Goal: Task Accomplishment & Management: Complete application form

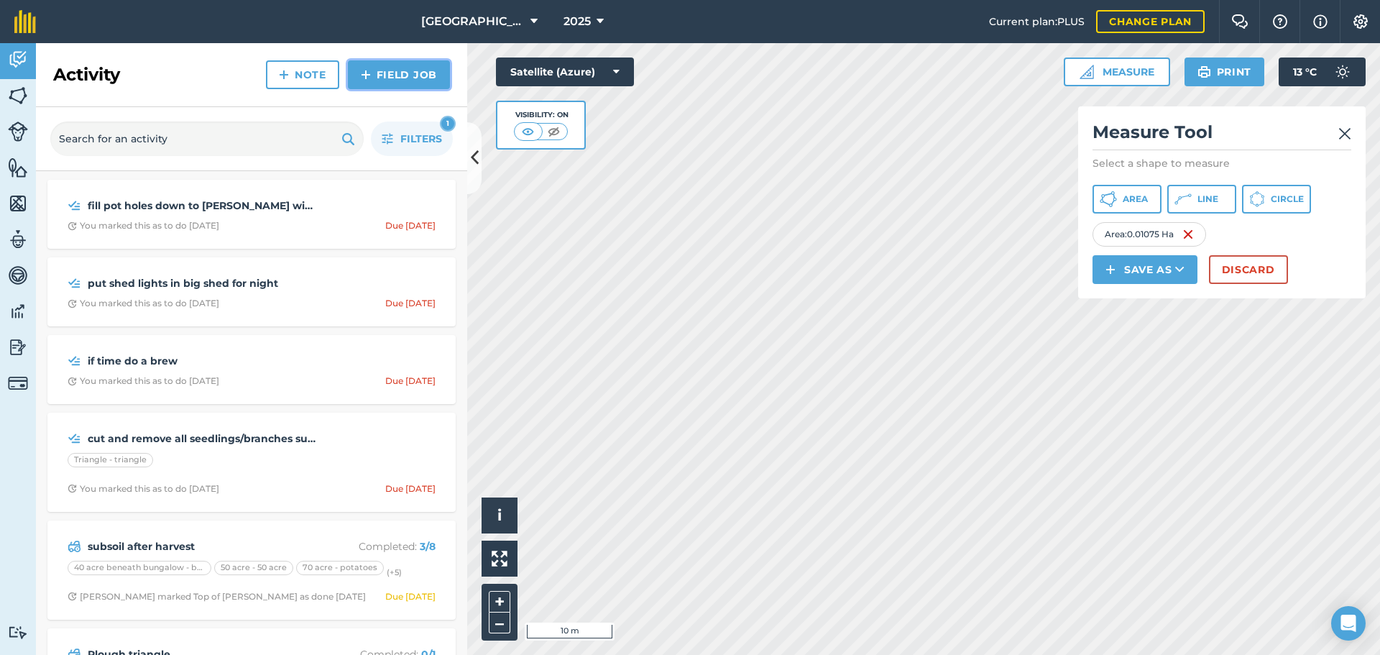
click at [369, 75] on img at bounding box center [366, 74] width 10 height 17
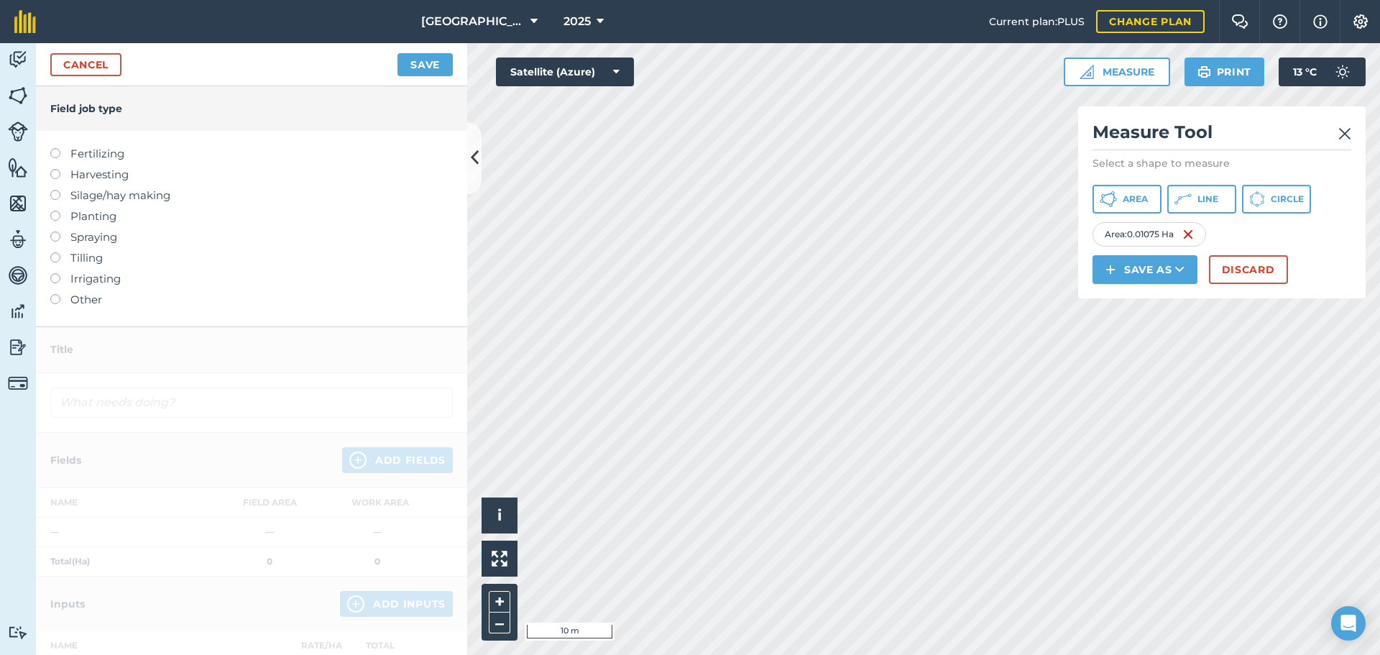
click at [55, 294] on label at bounding box center [60, 294] width 20 height 0
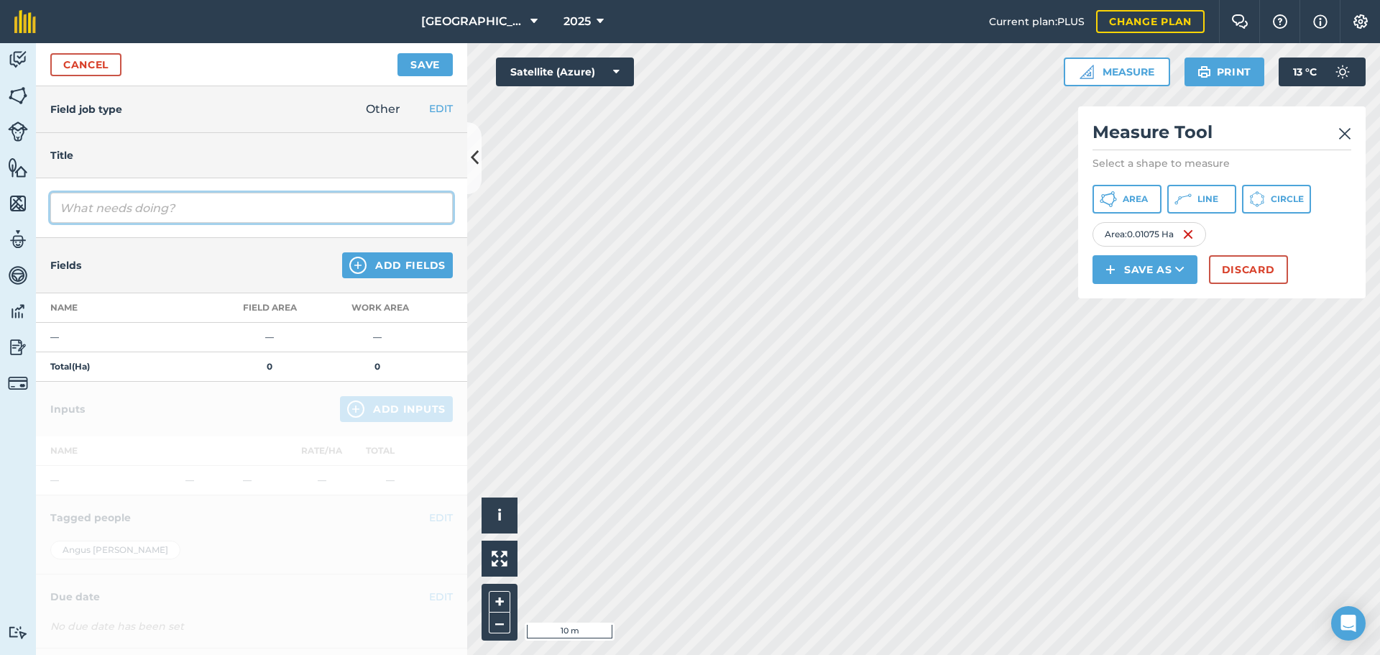
click at [77, 208] on input "text" at bounding box center [251, 208] width 402 height 30
type input "g"
type input "Grub potatoes same way as planted"
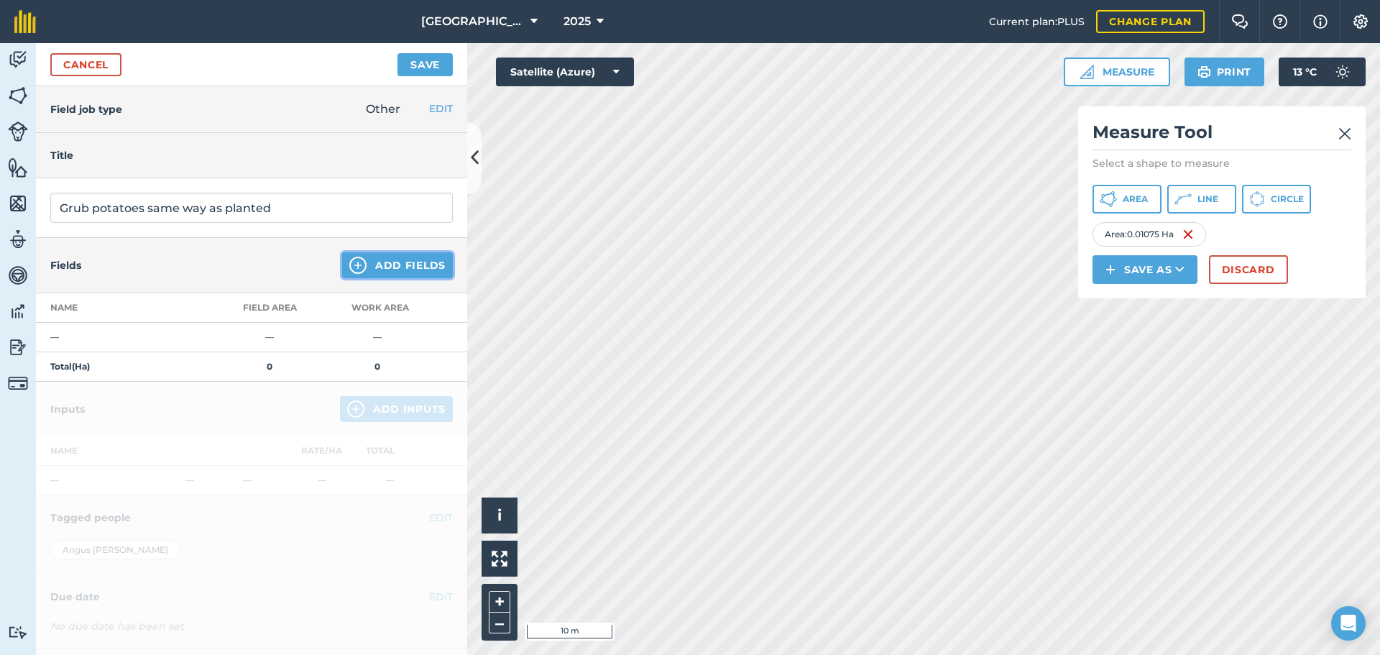
click at [392, 260] on button "Add Fields" at bounding box center [397, 265] width 111 height 26
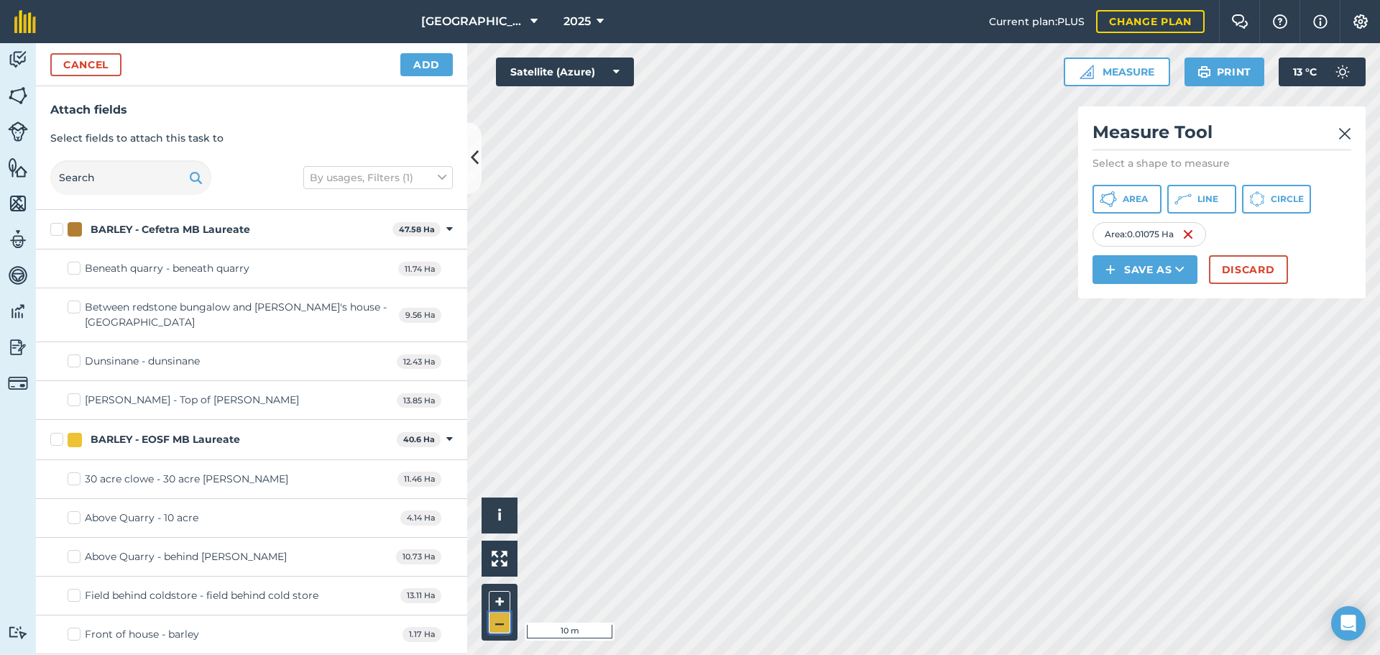
click at [496, 631] on button "–" at bounding box center [500, 622] width 22 height 21
drag, startPoint x: 496, startPoint y: 633, endPoint x: 496, endPoint y: 622, distance: 10.8
click at [496, 625] on div "+ –" at bounding box center [500, 612] width 36 height 57
click at [489, 620] on button "–" at bounding box center [500, 622] width 22 height 21
click at [474, 654] on html "[GEOGRAPHIC_DATA] 2025 Current plan : PLUS Change plan Farm Chat Help Info Sett…" at bounding box center [690, 327] width 1380 height 655
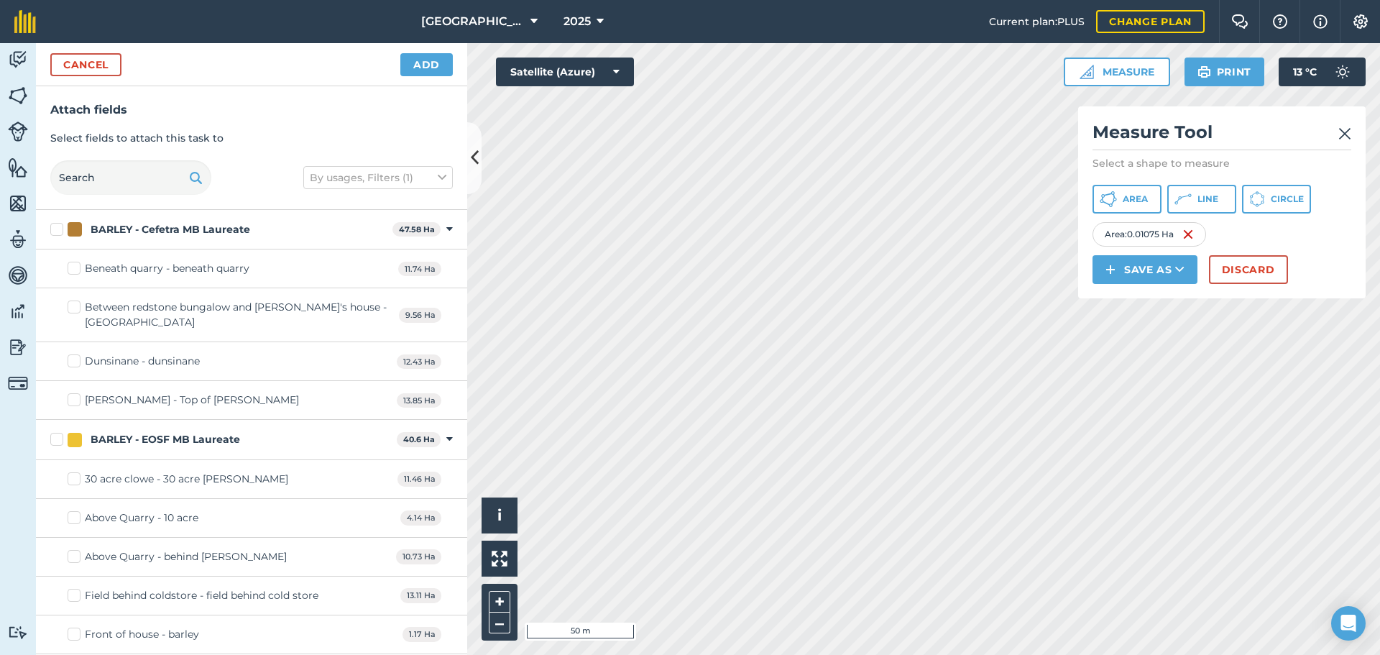
click at [1351, 132] on div "Measure Tool Select a shape to measure Area Line Circle Area : 0.01075 Ha Save …" at bounding box center [1221, 202] width 287 height 192
click at [1338, 137] on img at bounding box center [1344, 133] width 13 height 17
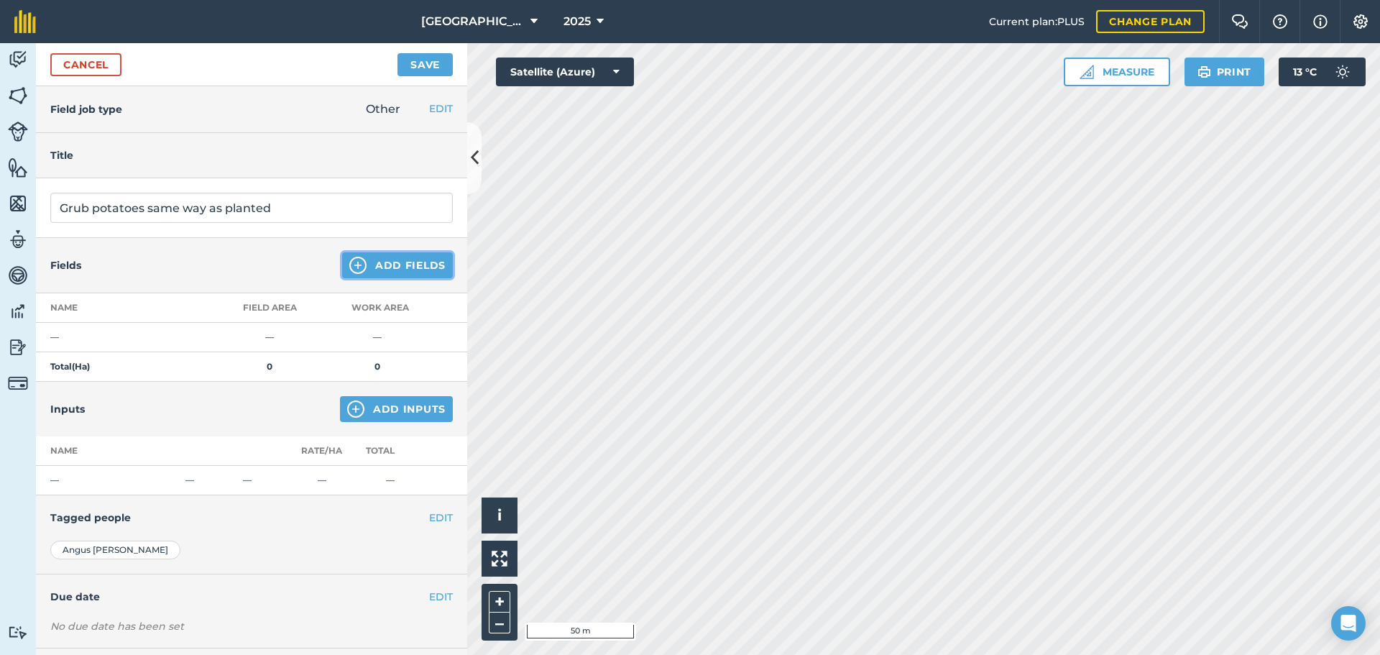
click at [416, 260] on button "Add Fields" at bounding box center [397, 265] width 111 height 26
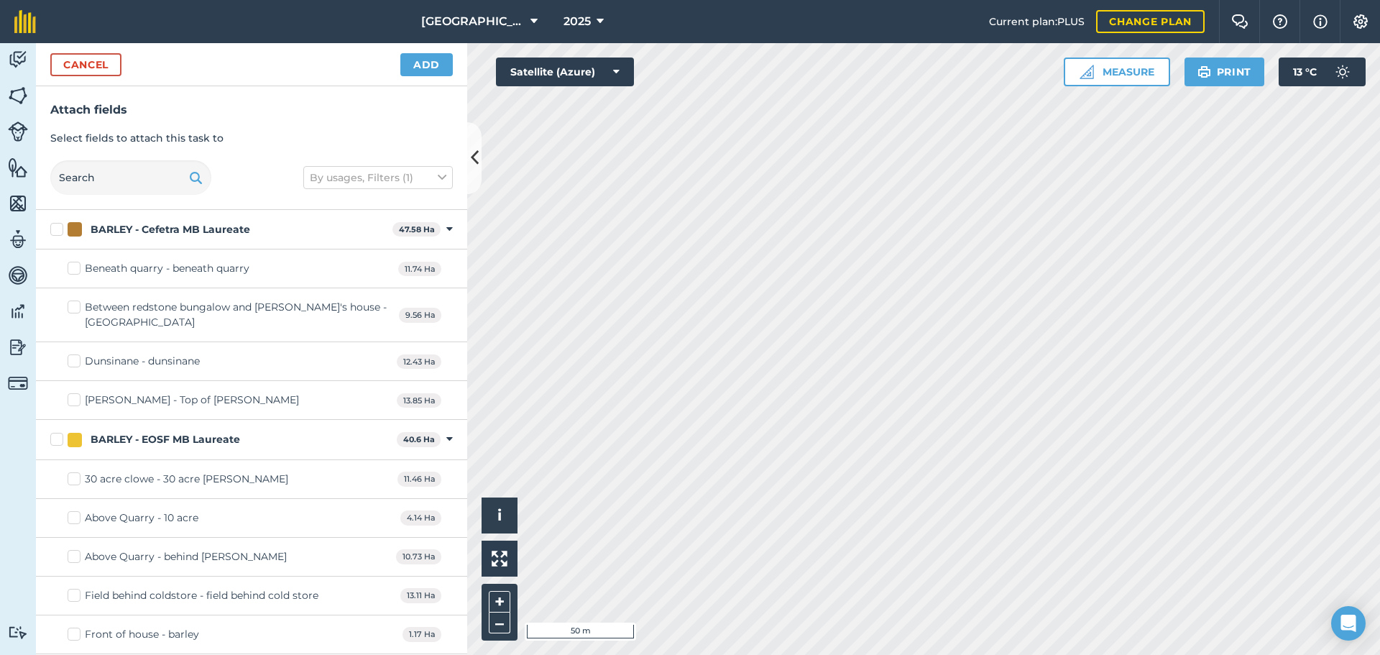
checkbox input "true"
click at [419, 68] on button "Add" at bounding box center [426, 64] width 52 height 23
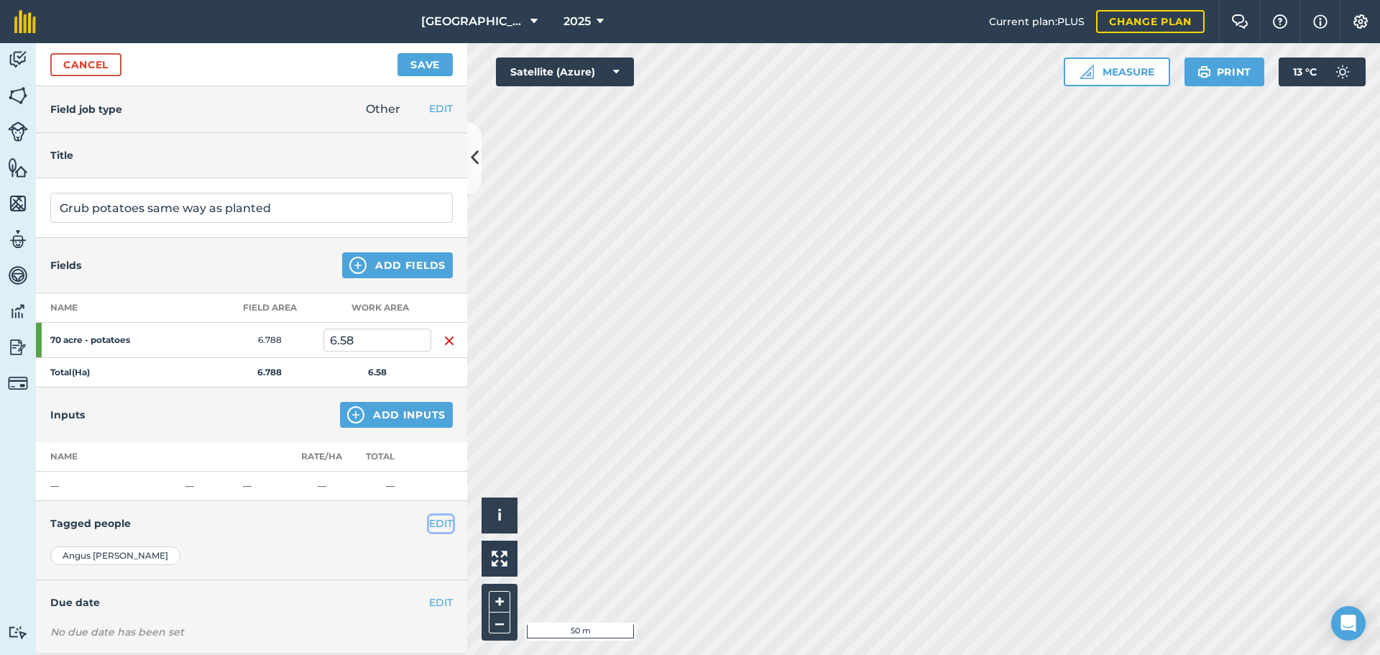
click at [429, 525] on button "EDIT" at bounding box center [441, 523] width 24 height 16
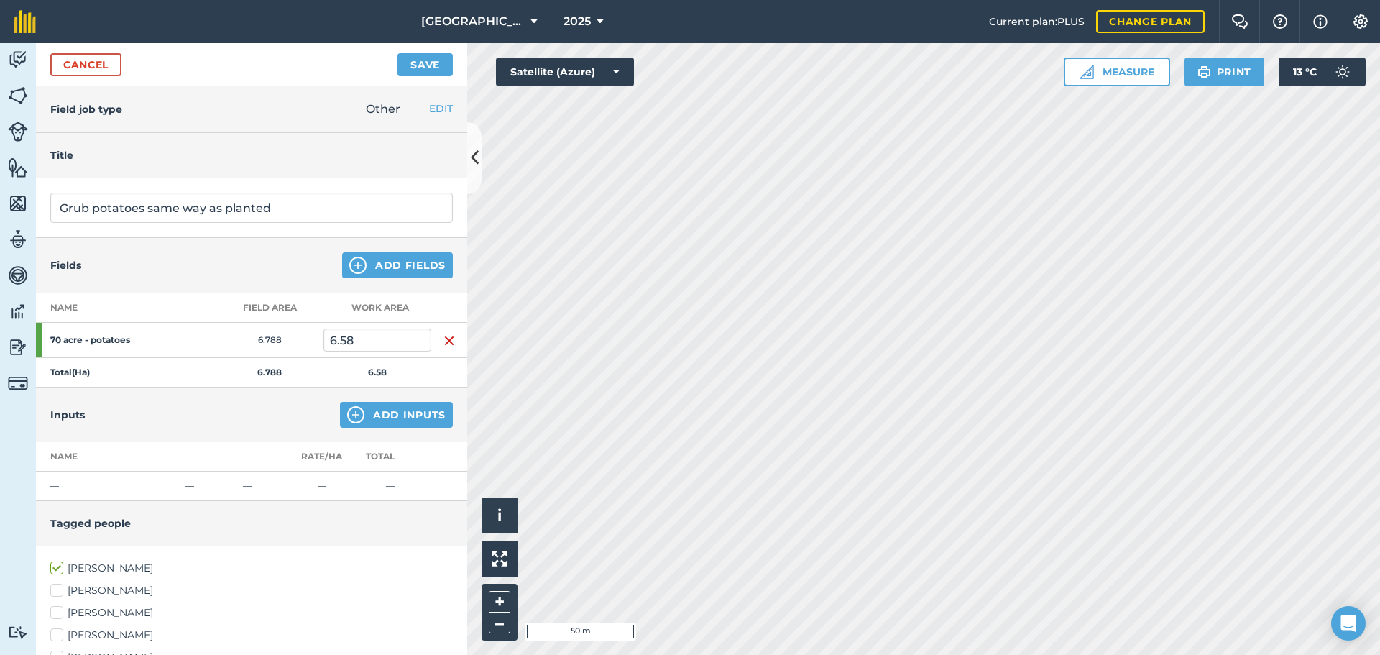
scroll to position [256, 0]
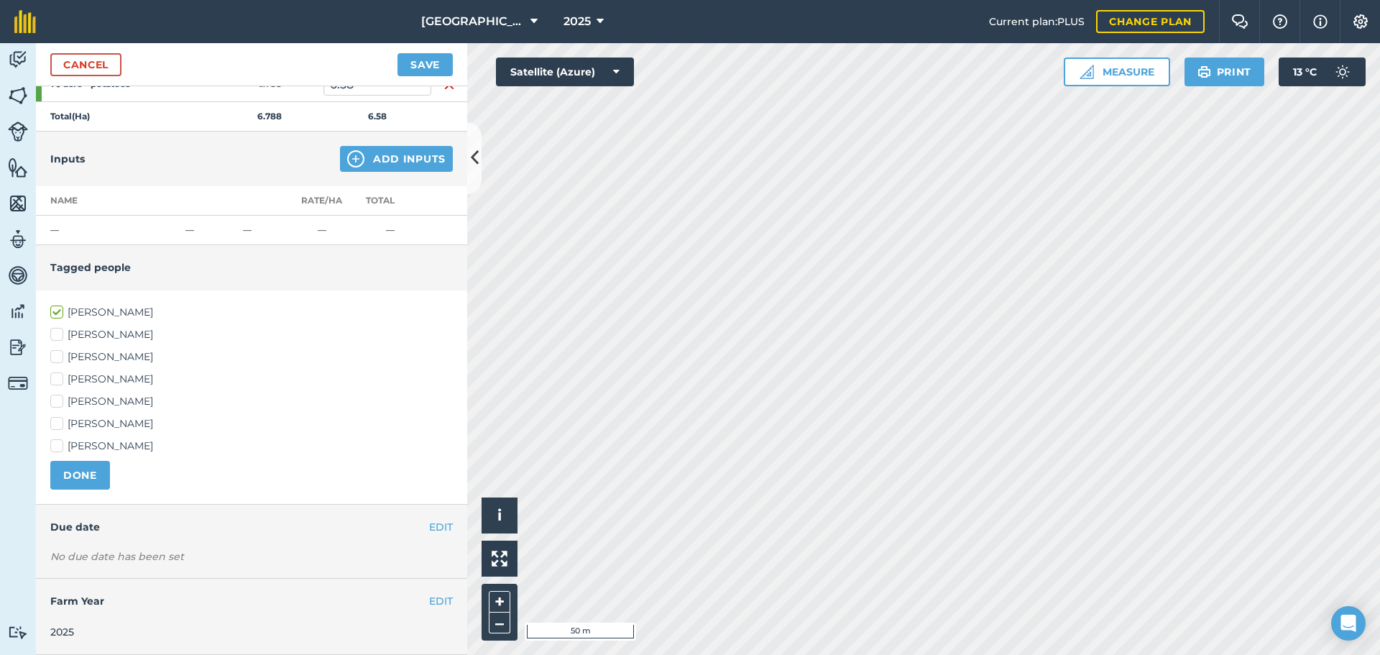
click at [89, 418] on label "[PERSON_NAME]" at bounding box center [251, 423] width 402 height 15
click at [60, 418] on input "[PERSON_NAME]" at bounding box center [54, 420] width 9 height 9
checkbox input "true"
click at [86, 382] on label "[PERSON_NAME]" at bounding box center [251, 379] width 402 height 15
click at [60, 381] on input "[PERSON_NAME]" at bounding box center [54, 376] width 9 height 9
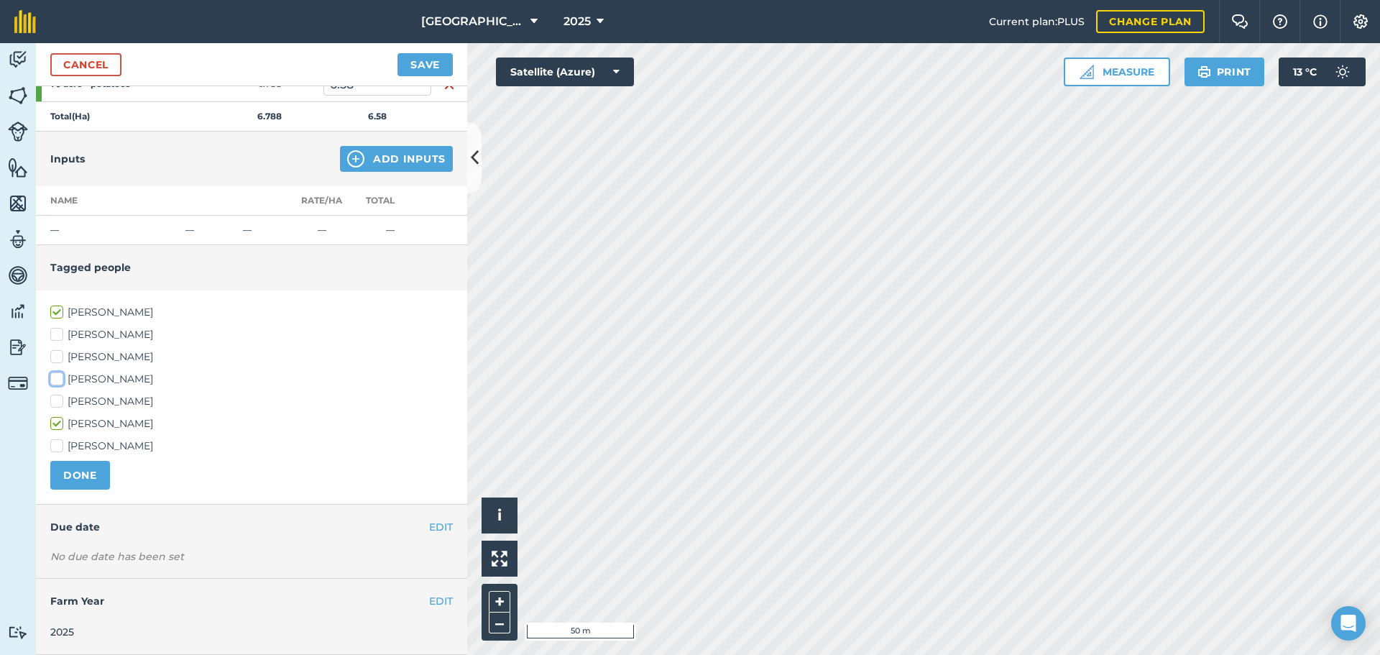
checkbox input "true"
click at [91, 471] on button "DONE" at bounding box center [80, 475] width 60 height 29
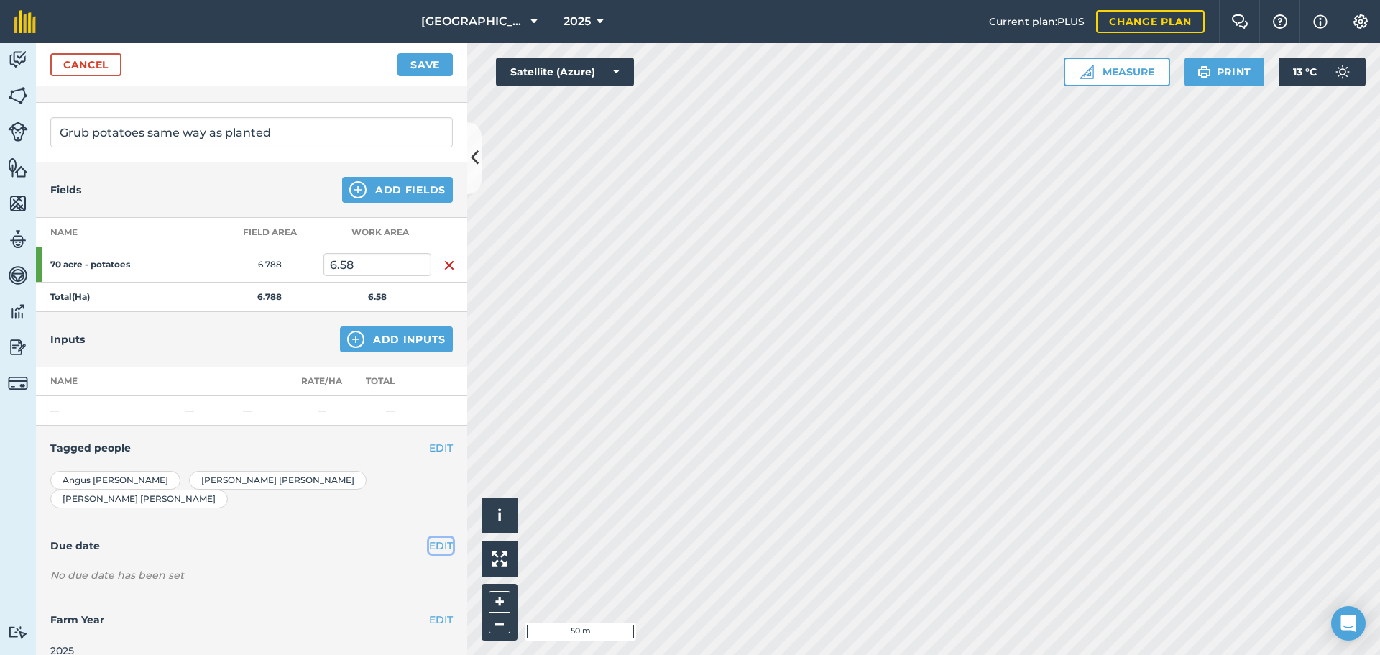
click at [429, 538] on button "EDIT" at bounding box center [441, 546] width 24 height 16
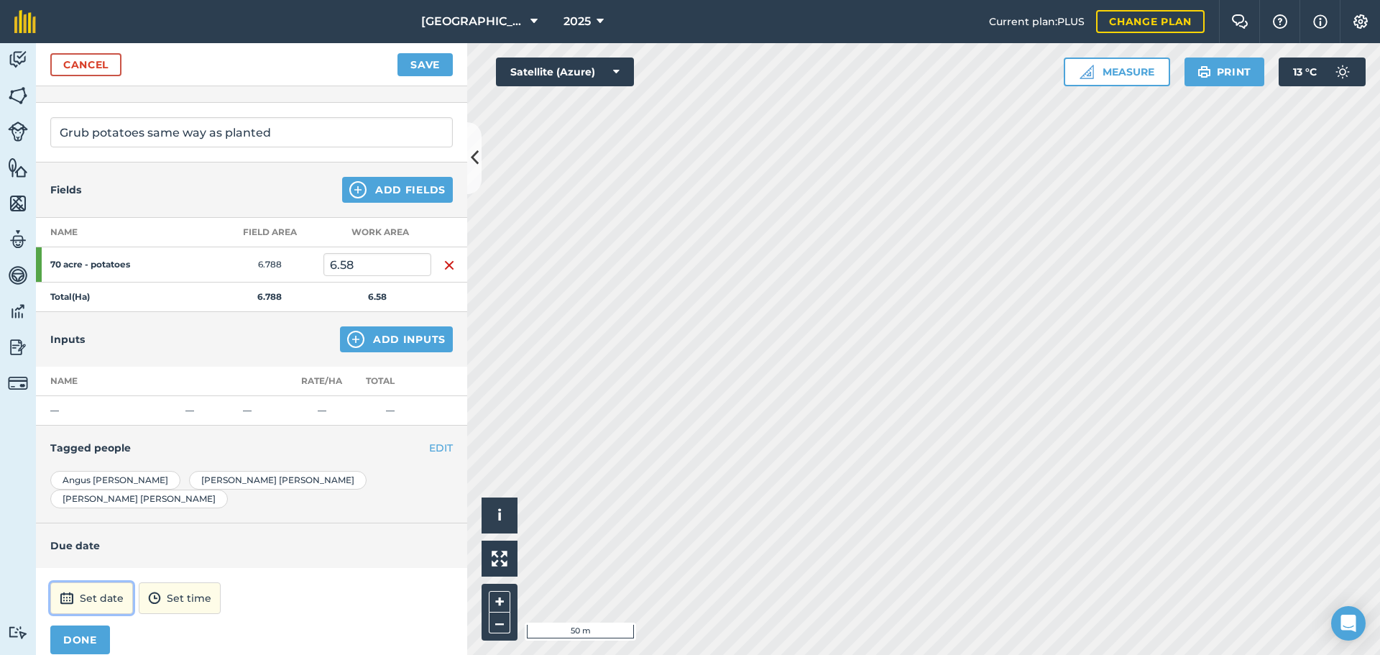
click at [90, 582] on button "Set date" at bounding box center [91, 598] width 83 height 32
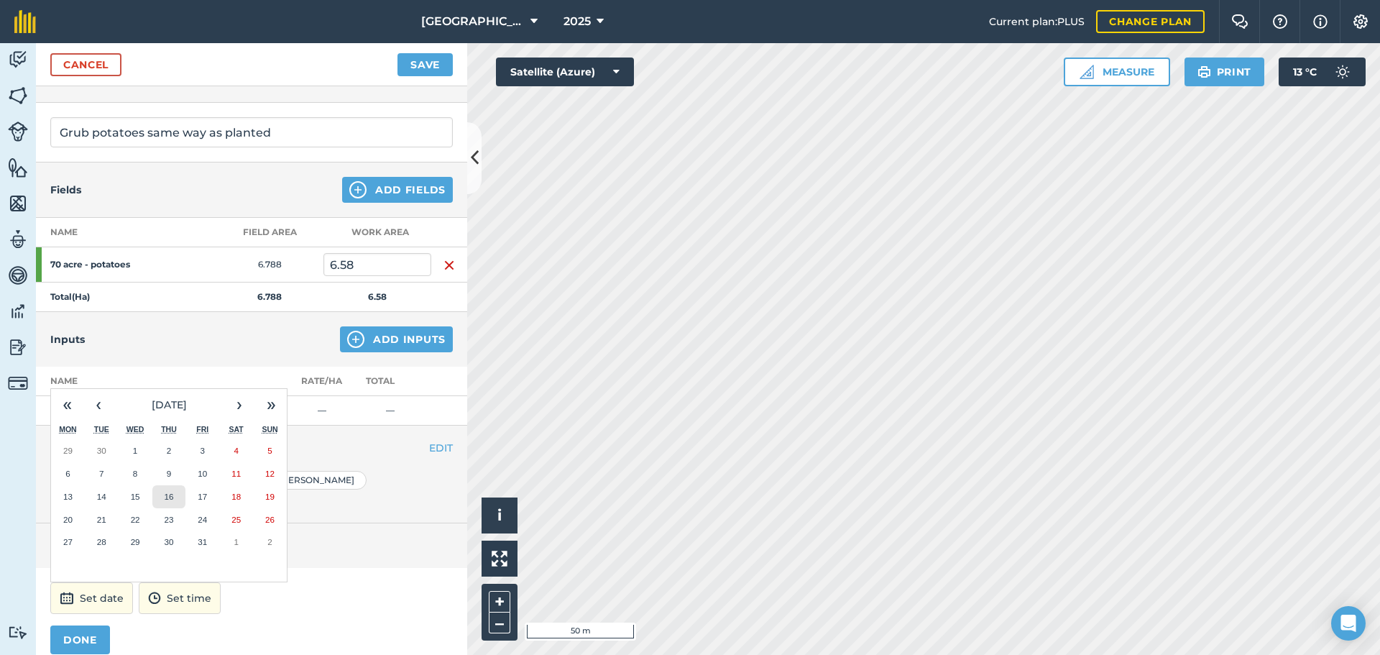
click at [169, 492] on abbr "16" at bounding box center [168, 496] width 9 height 9
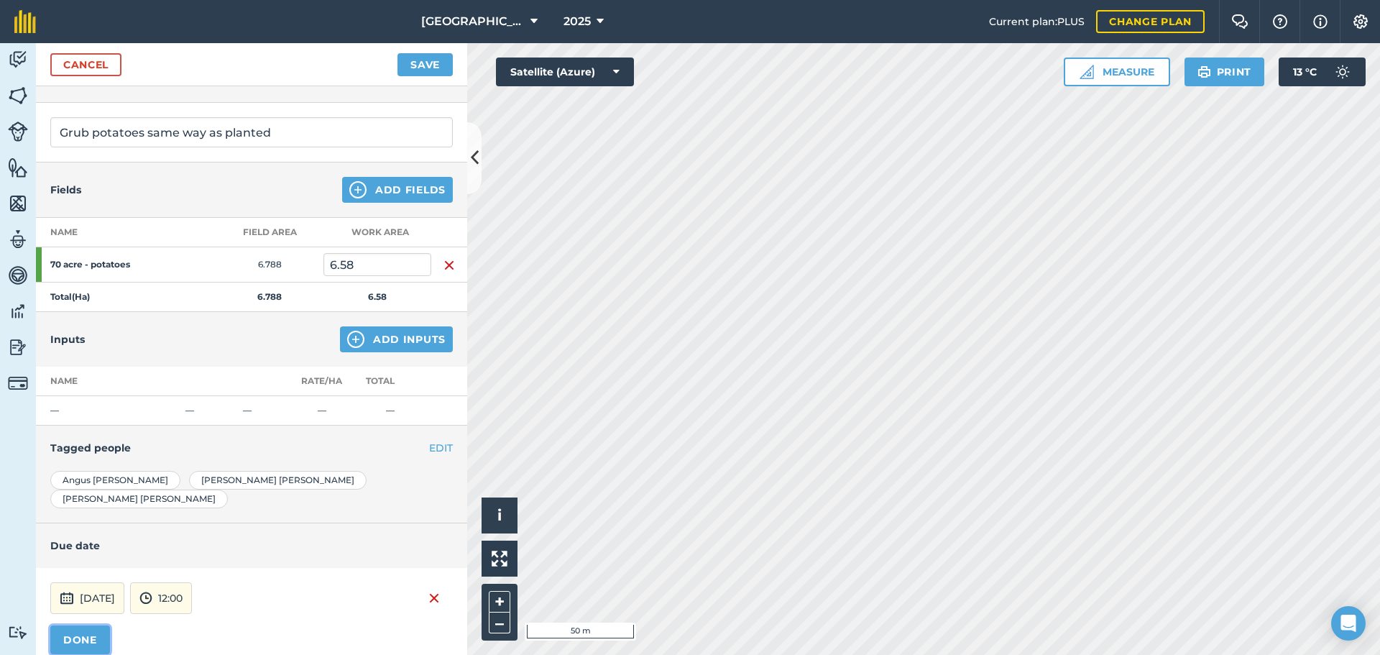
click at [94, 625] on button "DONE" at bounding box center [80, 639] width 60 height 29
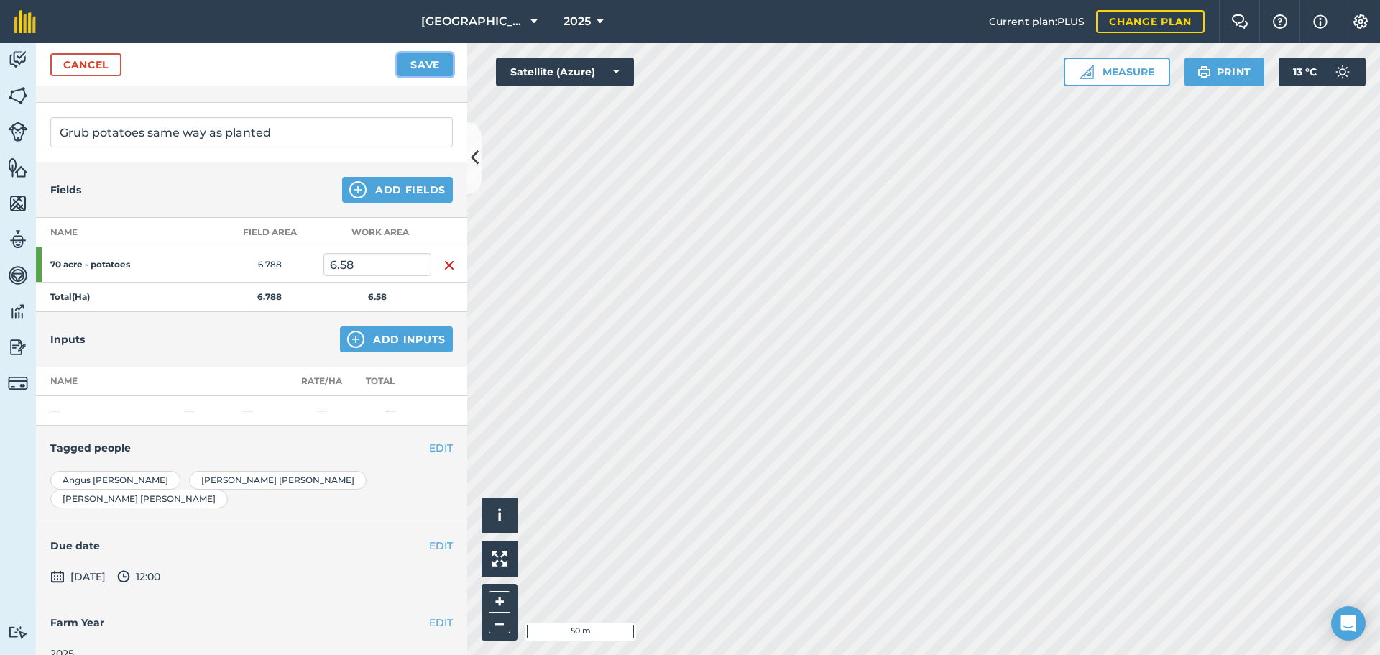
click at [439, 70] on button "Save" at bounding box center [424, 64] width 55 height 23
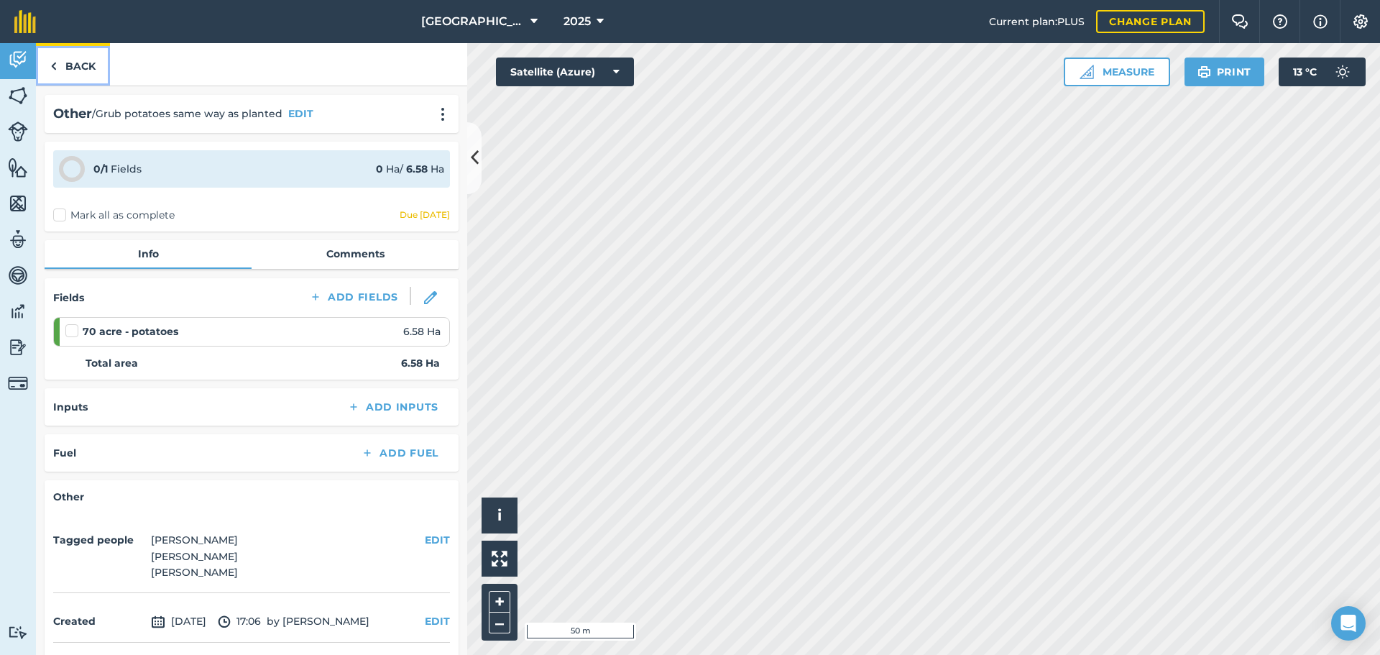
click at [84, 59] on link "Back" at bounding box center [73, 64] width 74 height 42
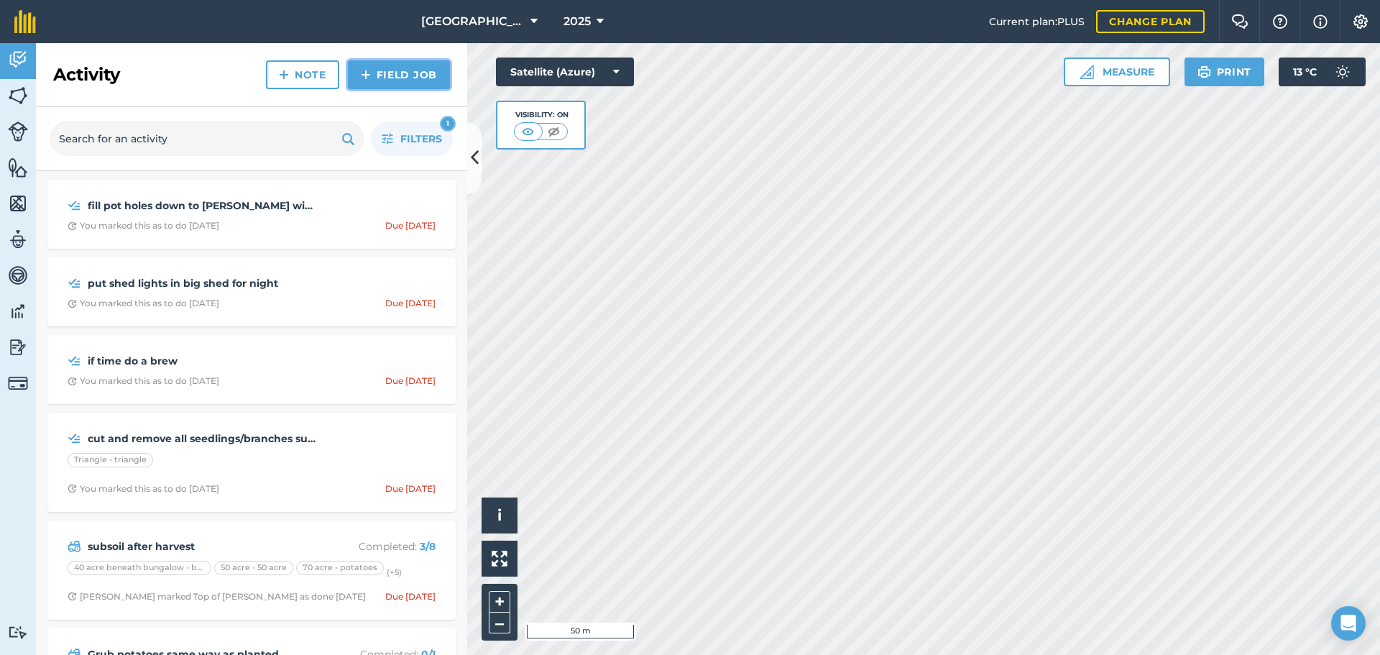
click at [383, 67] on link "Field Job" at bounding box center [399, 74] width 102 height 29
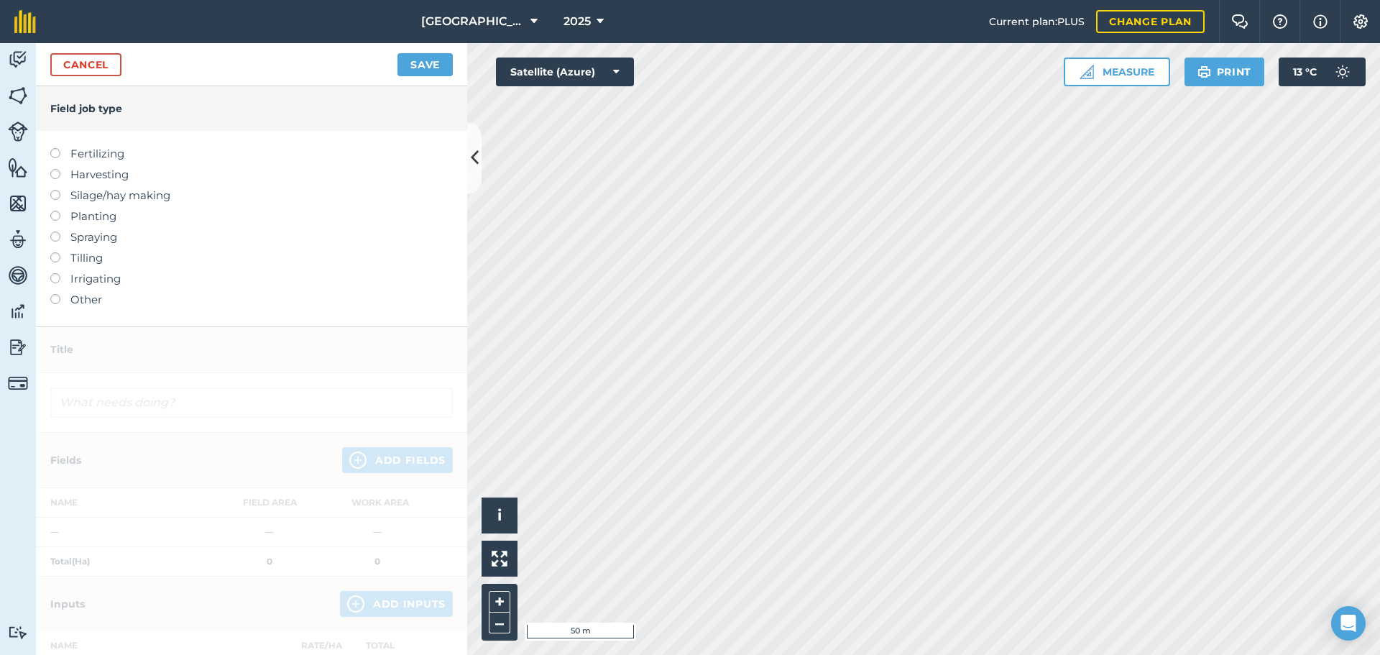
click at [70, 297] on label "Other" at bounding box center [251, 299] width 402 height 17
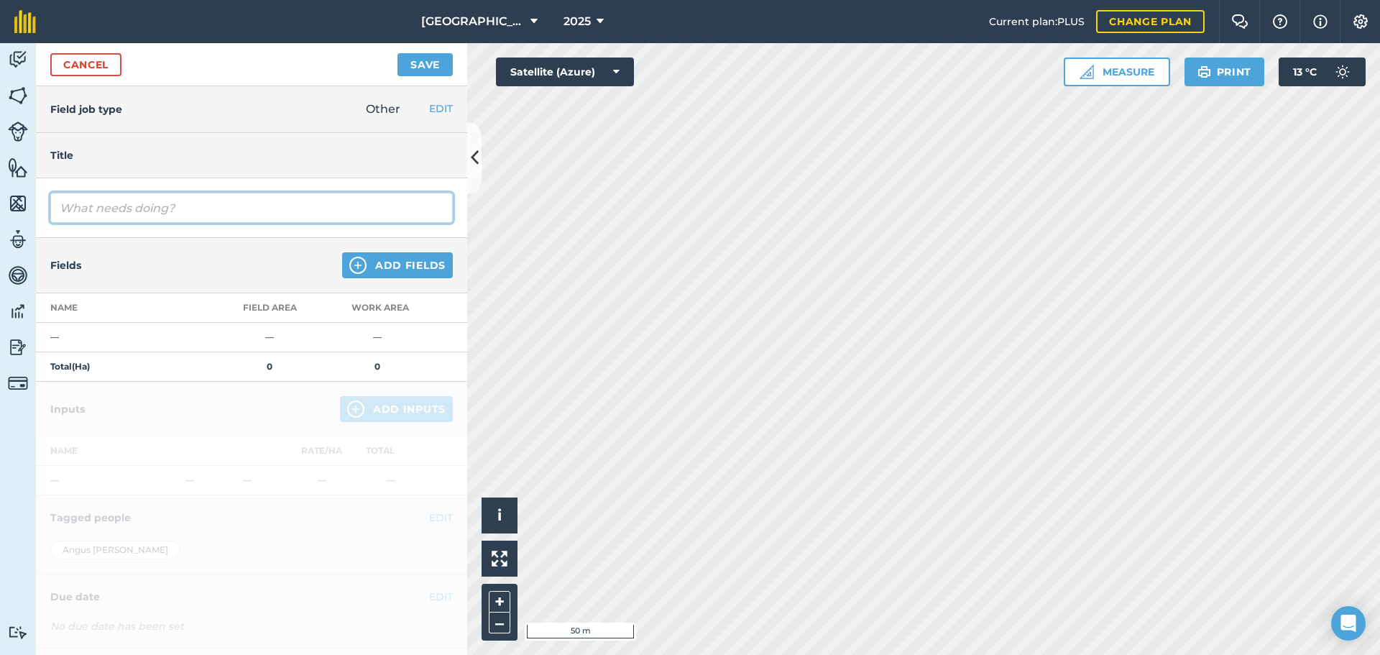
click at [134, 202] on input "text" at bounding box center [251, 208] width 402 height 30
type input "Grub potatoes same way as drilling"
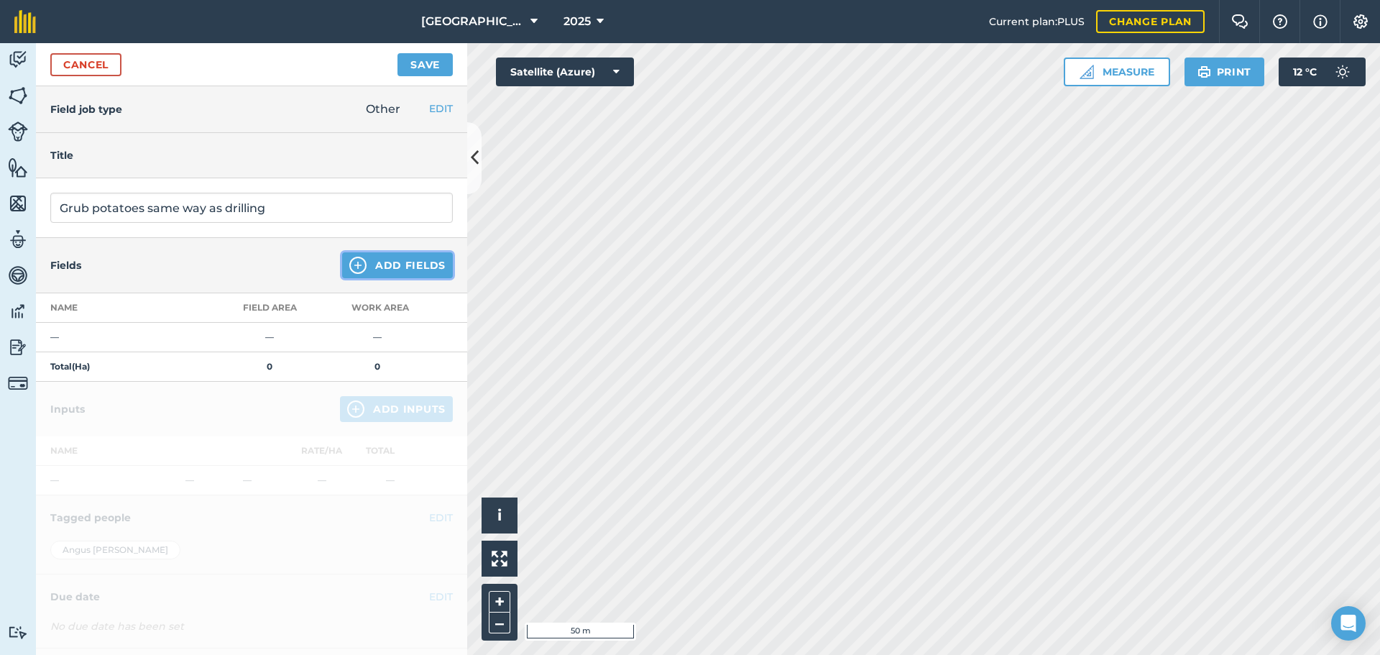
click at [361, 274] on button "Add Fields" at bounding box center [397, 265] width 111 height 26
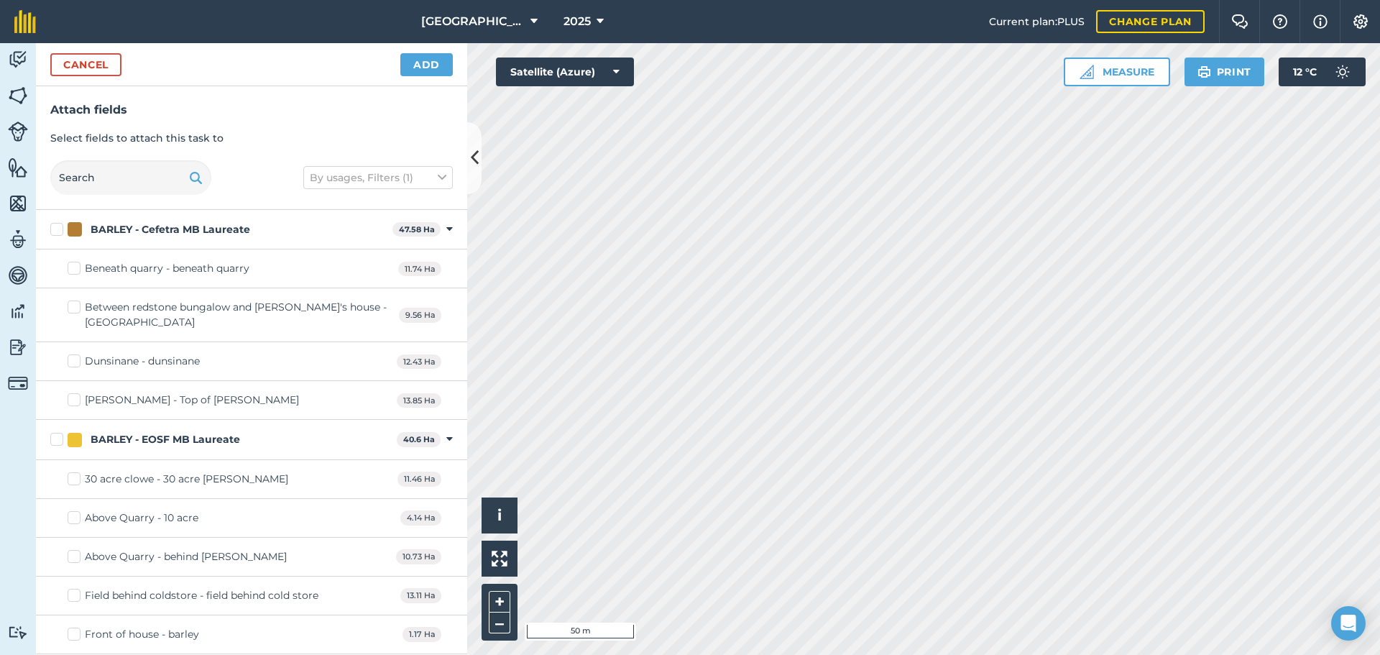
checkbox input "true"
click at [414, 67] on button "Add" at bounding box center [426, 64] width 52 height 23
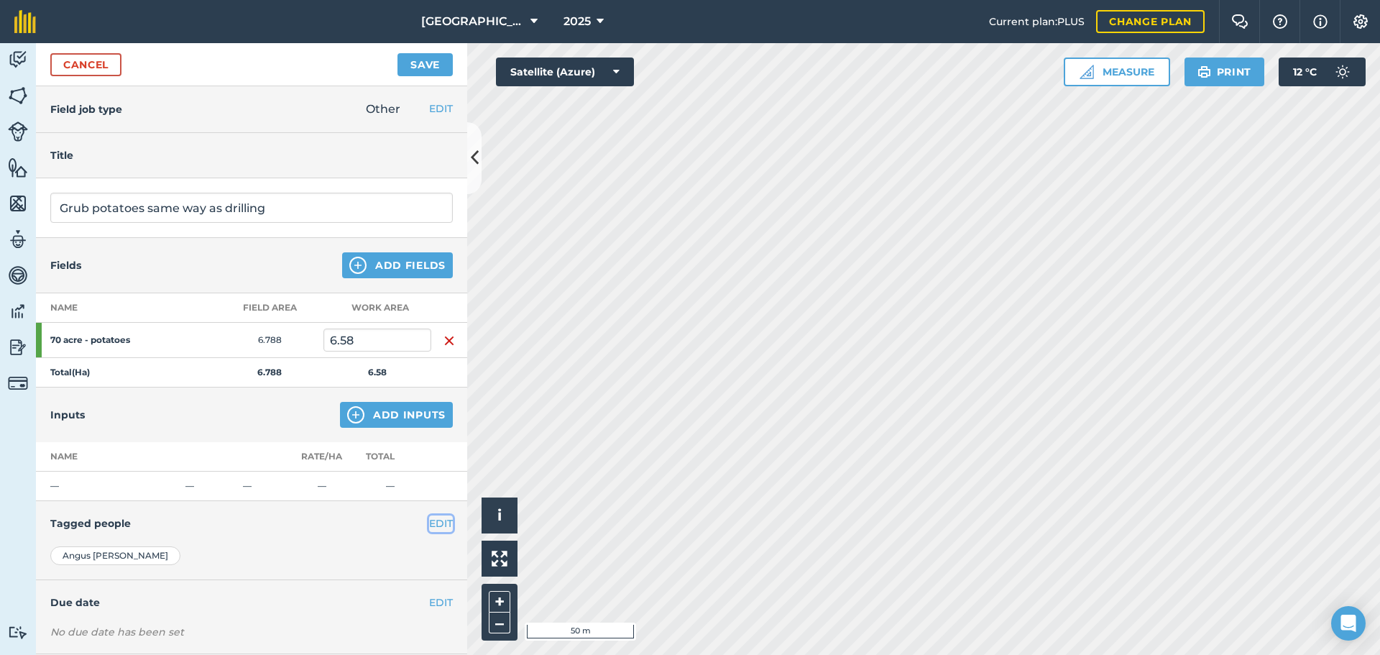
click at [439, 519] on button "EDIT" at bounding box center [441, 523] width 24 height 16
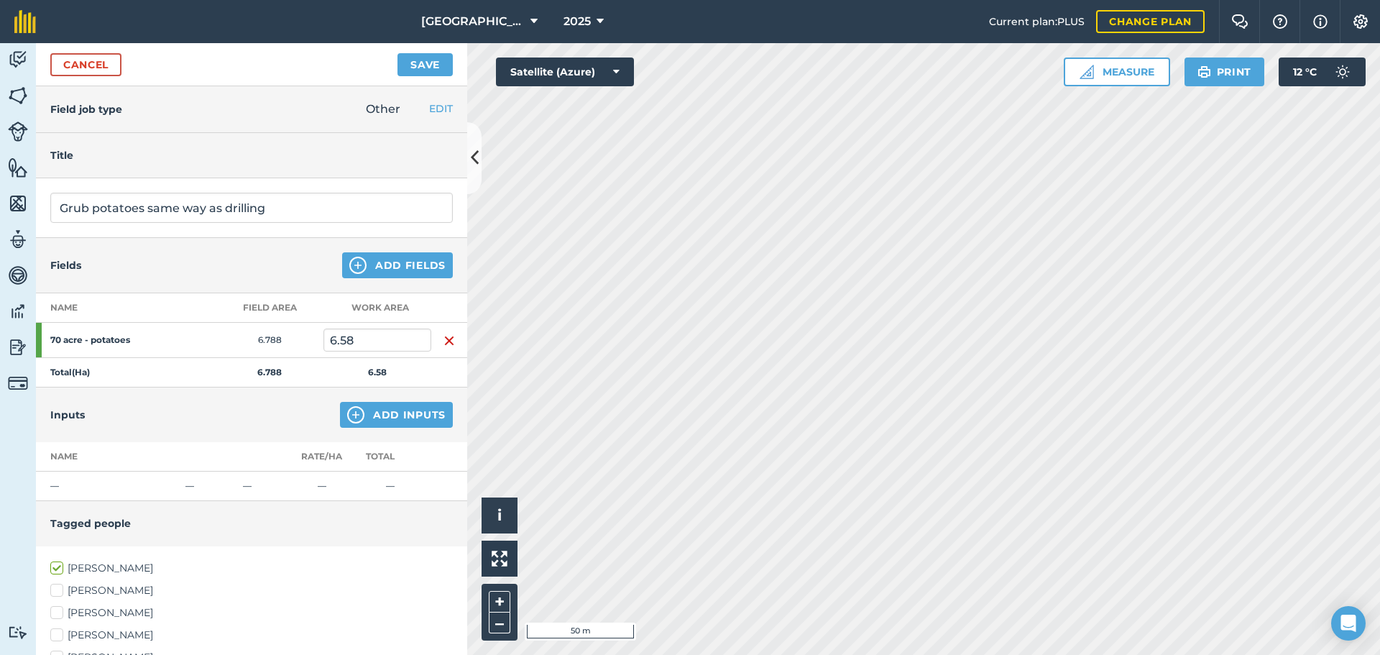
scroll to position [256, 0]
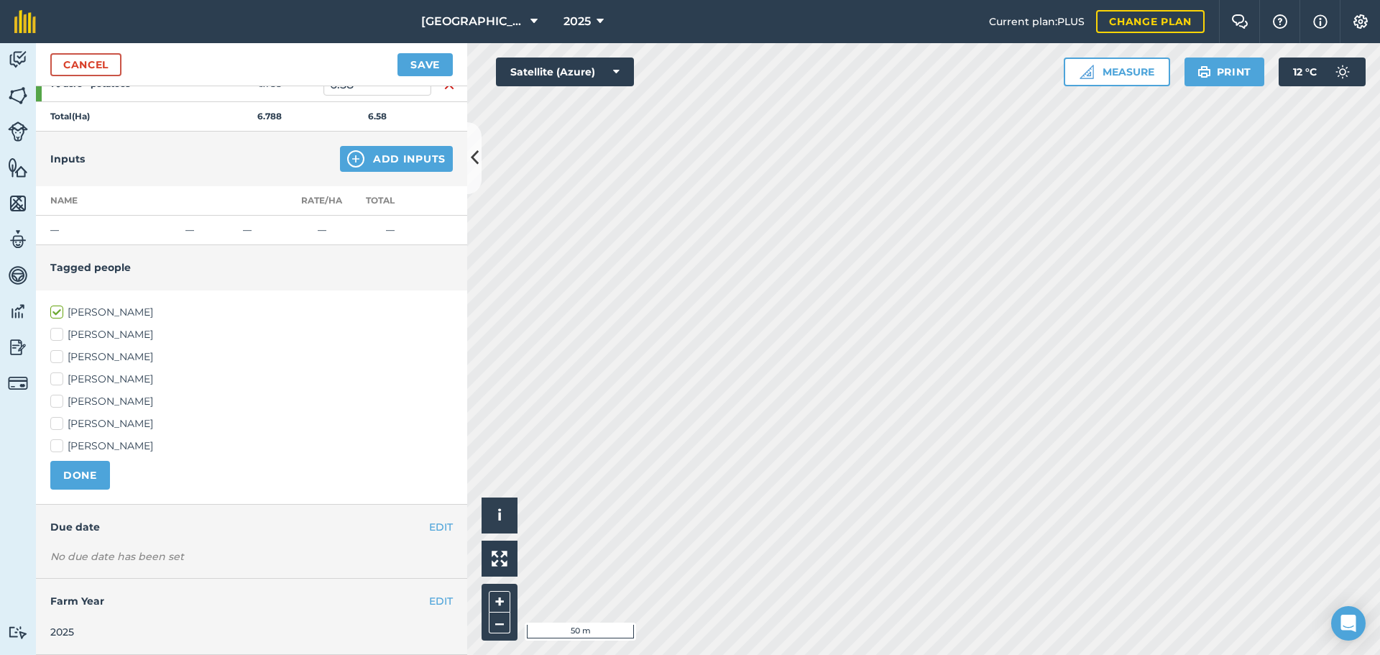
click at [75, 374] on label "[PERSON_NAME]" at bounding box center [251, 379] width 402 height 15
click at [60, 374] on input "[PERSON_NAME]" at bounding box center [54, 376] width 9 height 9
checkbox input "true"
click at [75, 419] on label "[PERSON_NAME]" at bounding box center [251, 423] width 402 height 15
click at [60, 419] on input "[PERSON_NAME]" at bounding box center [54, 420] width 9 height 9
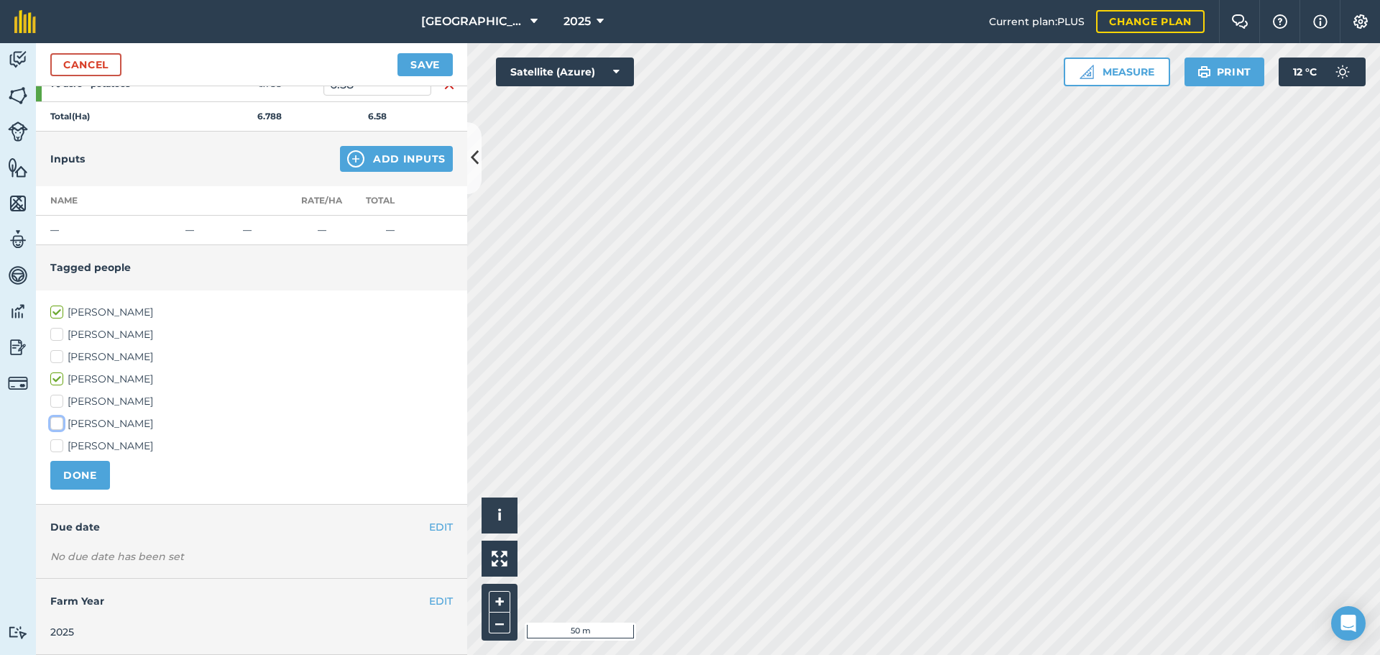
checkbox input "true"
click at [70, 477] on button "DONE" at bounding box center [80, 475] width 60 height 29
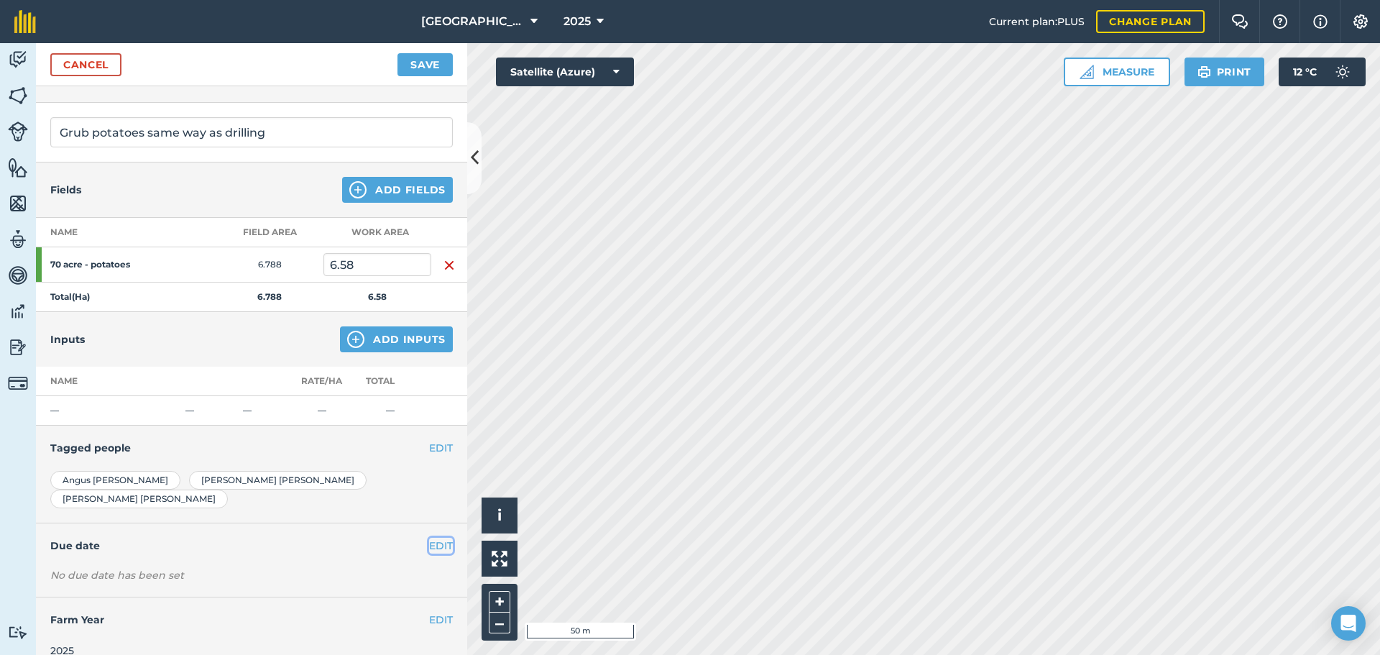
click at [432, 538] on button "EDIT" at bounding box center [441, 546] width 24 height 16
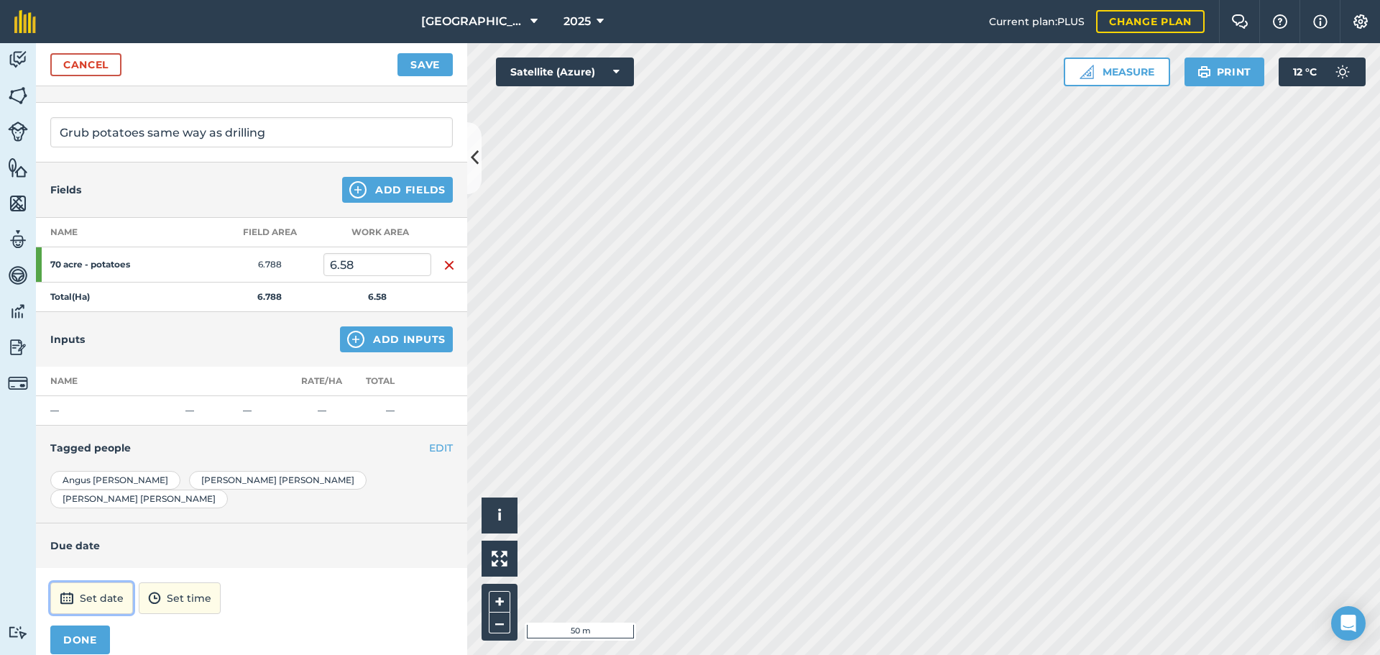
click at [85, 582] on button "Set date" at bounding box center [91, 598] width 83 height 32
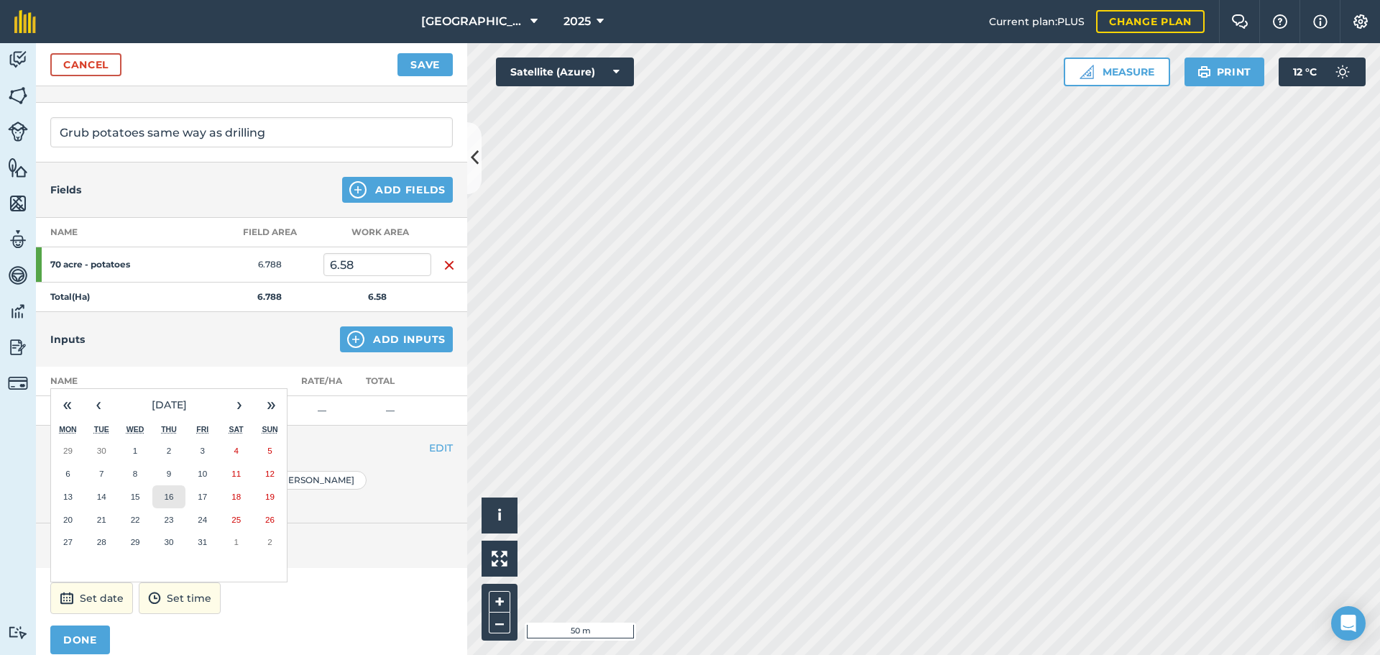
click at [175, 485] on button "16" at bounding box center [169, 496] width 34 height 23
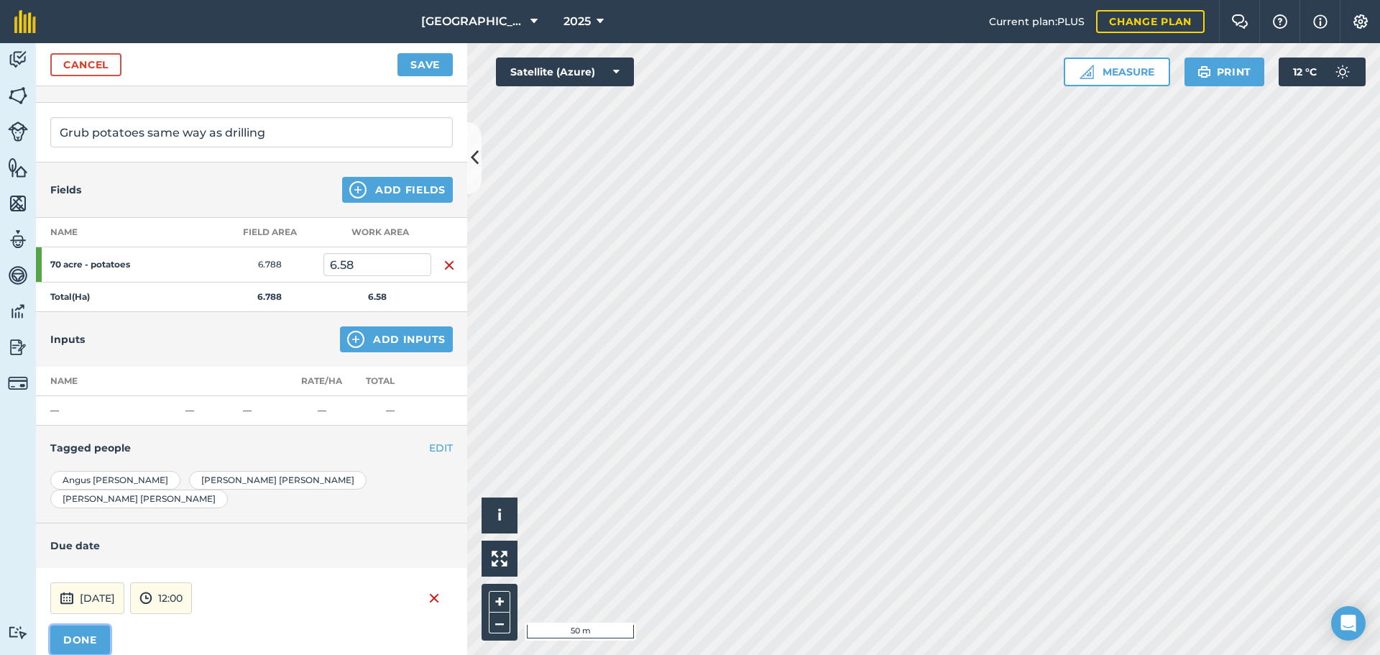
click at [93, 625] on button "DONE" at bounding box center [80, 639] width 60 height 29
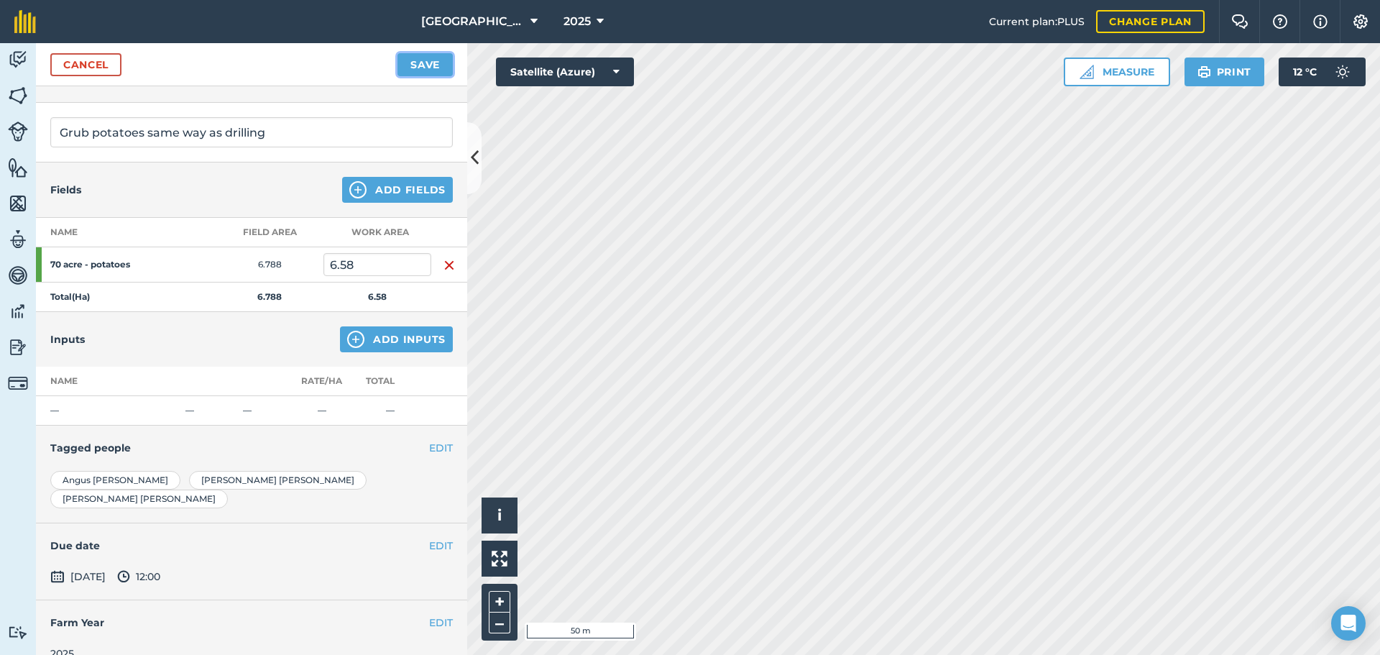
click at [428, 72] on button "Save" at bounding box center [424, 64] width 55 height 23
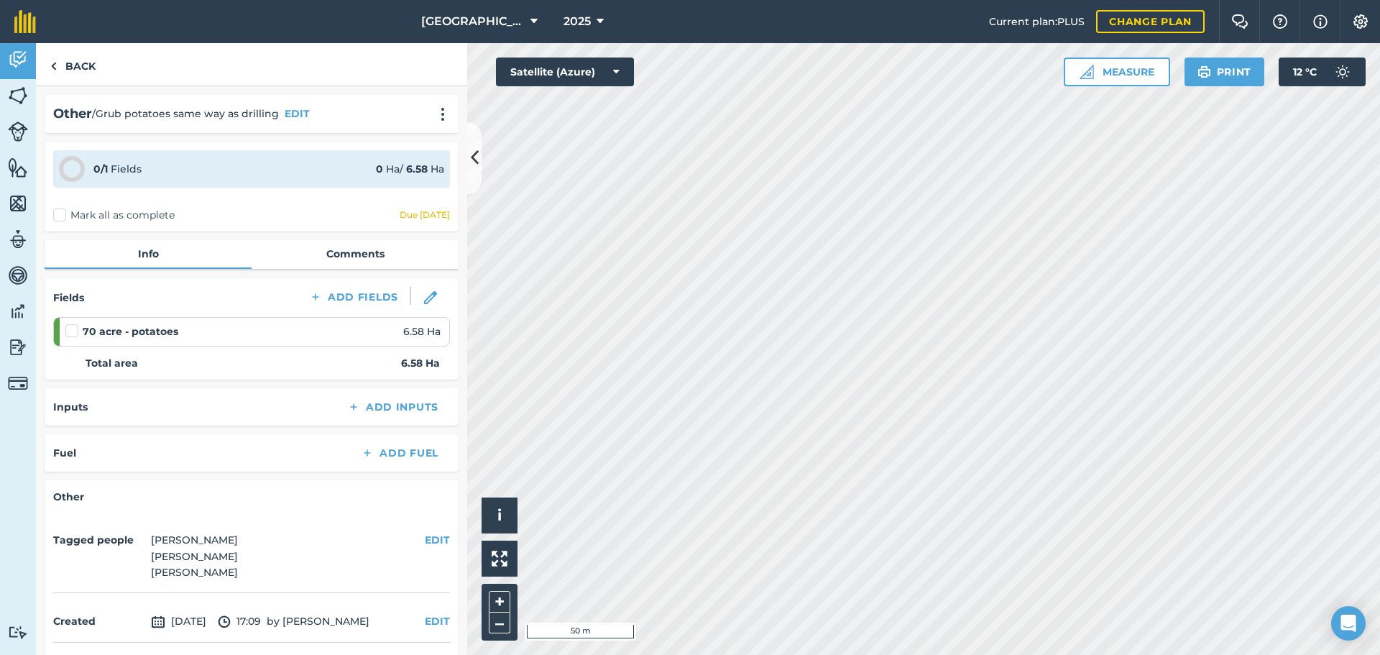
drag, startPoint x: 351, startPoint y: 161, endPoint x: 288, endPoint y: 216, distance: 83.5
click at [288, 216] on div "Mark all as complete Due [DATE]" at bounding box center [251, 215] width 397 height 15
click at [67, 71] on link "Back" at bounding box center [73, 64] width 74 height 42
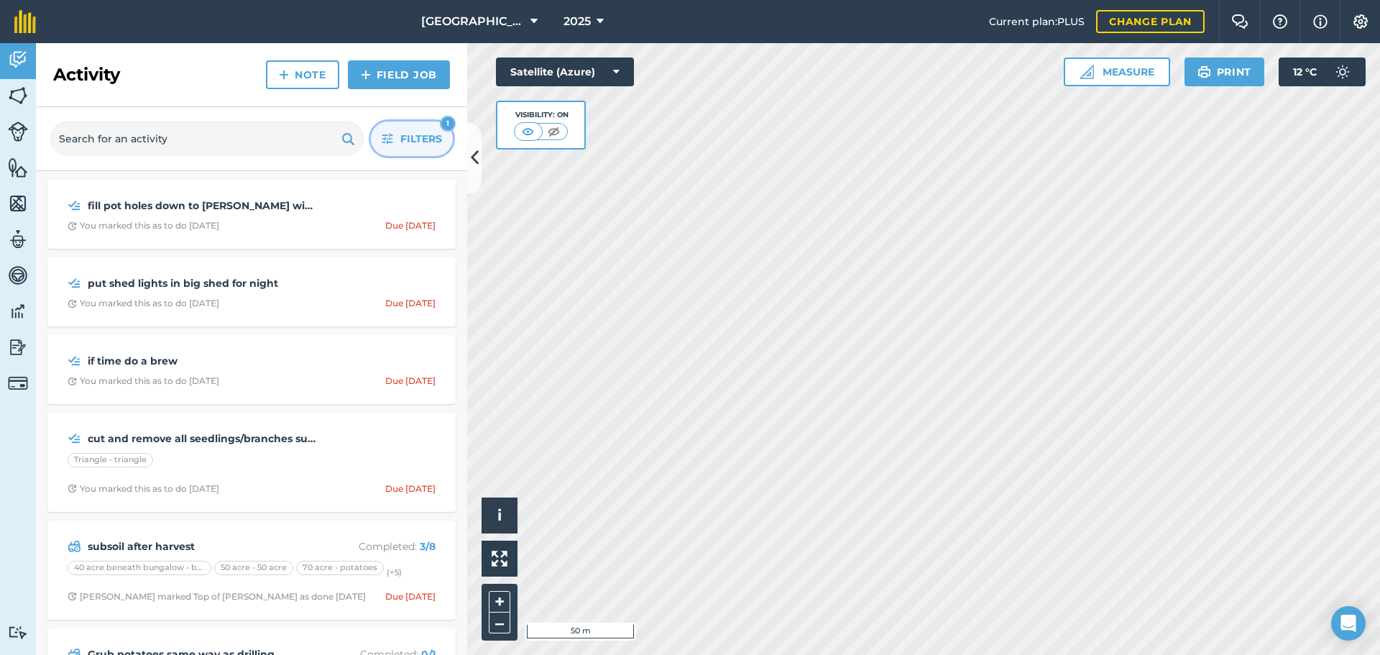
click at [410, 152] on button "Filters 1" at bounding box center [412, 138] width 82 height 34
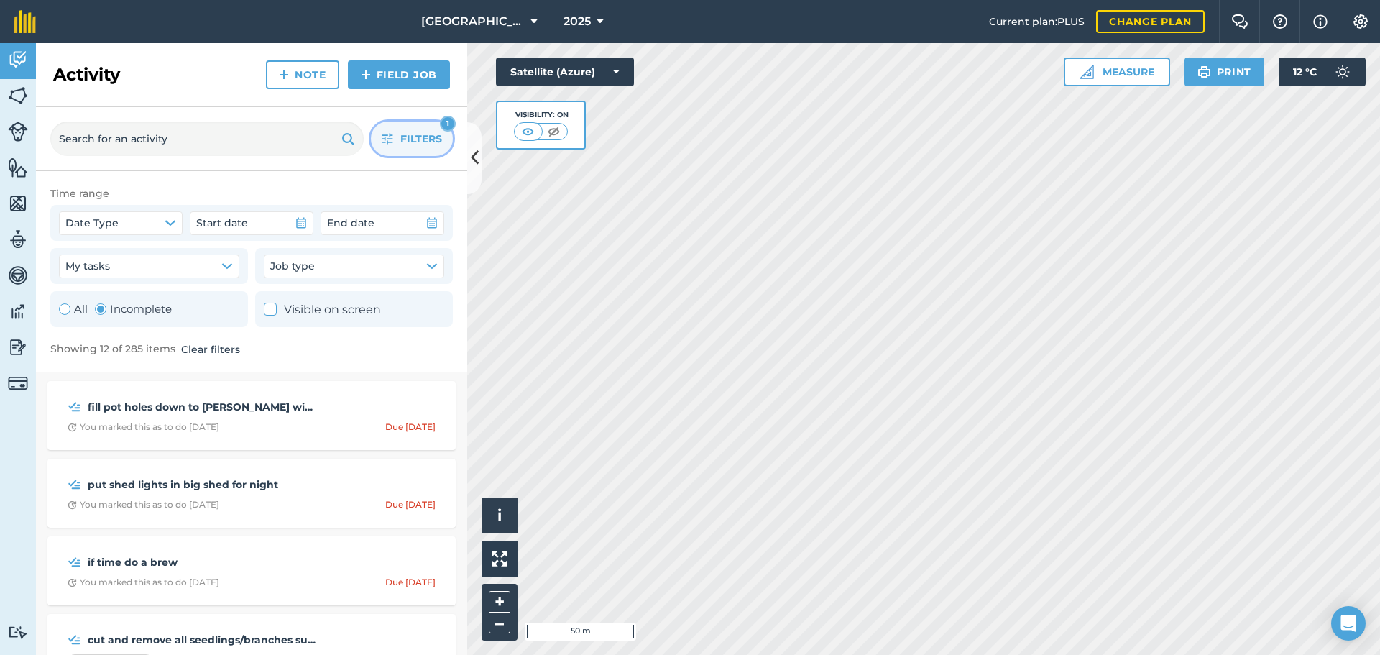
click at [410, 148] on button "Filters 1" at bounding box center [412, 138] width 82 height 34
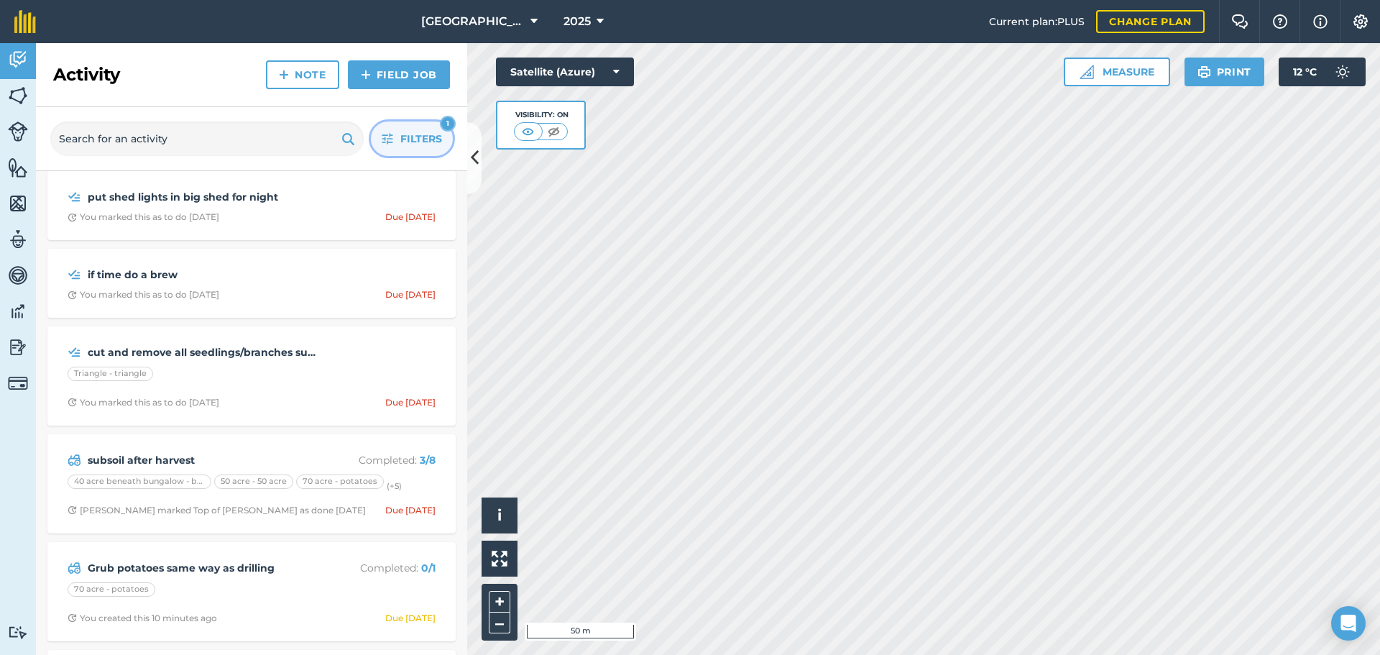
scroll to position [90, 0]
